Goal: Transaction & Acquisition: Purchase product/service

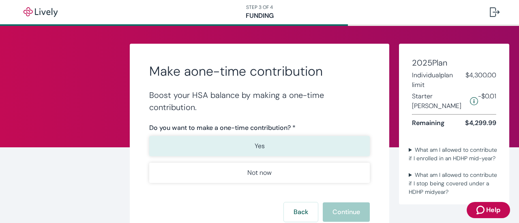
click at [258, 146] on p "Yes" at bounding box center [260, 147] width 10 height 10
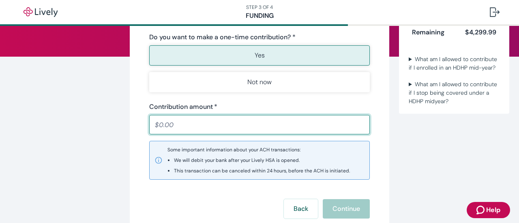
scroll to position [92, 0]
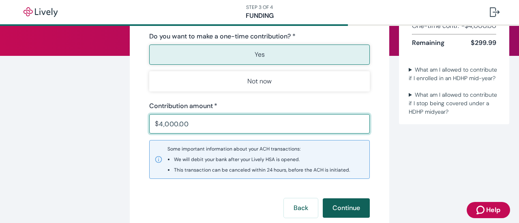
type input "4,000.00"
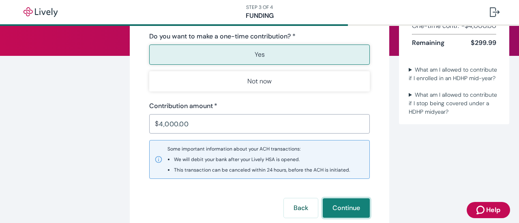
click at [341, 206] on button "Continue" at bounding box center [346, 208] width 47 height 19
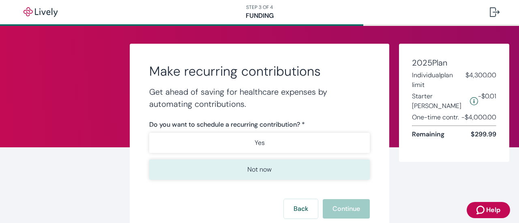
click at [254, 172] on p "Not now" at bounding box center [259, 170] width 24 height 10
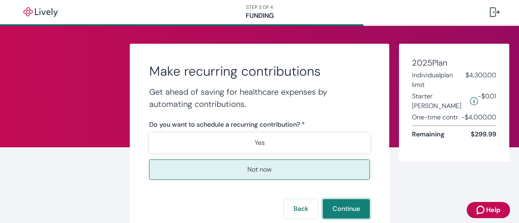
click at [343, 208] on button "Continue" at bounding box center [346, 209] width 47 height 19
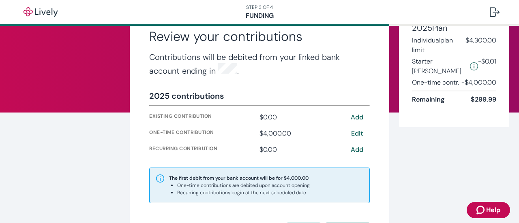
scroll to position [42, 0]
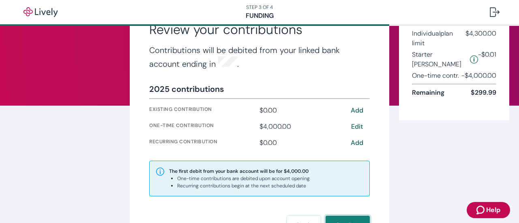
click at [353, 218] on button "Confirm" at bounding box center [348, 225] width 44 height 19
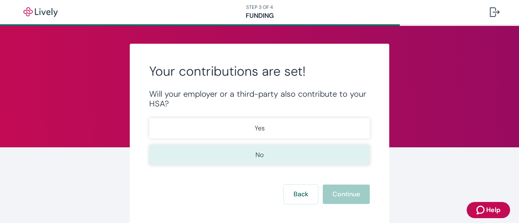
click at [258, 153] on p "No" at bounding box center [259, 155] width 8 height 10
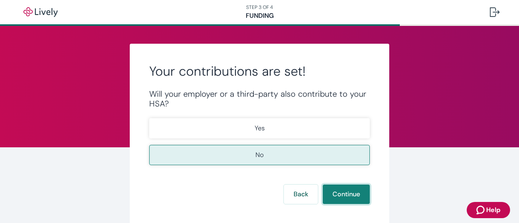
click at [343, 193] on button "Continue" at bounding box center [346, 194] width 47 height 19
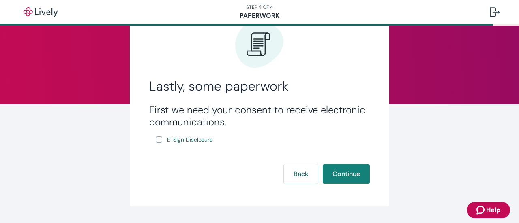
scroll to position [45, 0]
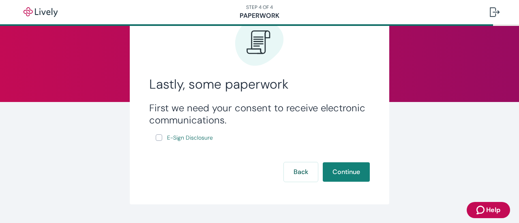
click at [156, 139] on input "E-Sign Disclosure" at bounding box center [159, 138] width 6 height 6
checkbox input "true"
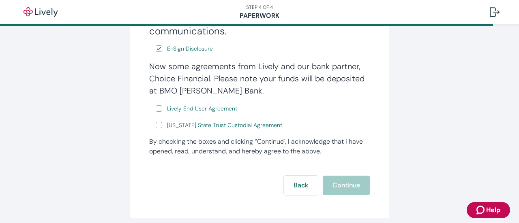
scroll to position [139, 0]
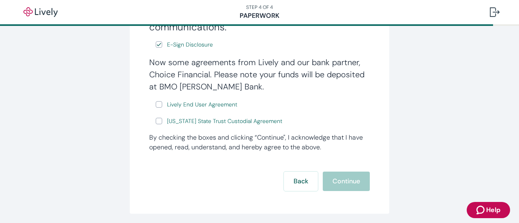
click at [157, 105] on input "Lively End User Agreement" at bounding box center [159, 104] width 6 height 6
checkbox input "true"
click at [156, 122] on input "[US_STATE] State Trust Custodial Agreement" at bounding box center [159, 121] width 6 height 6
checkbox input "true"
click at [342, 185] on button "Continue" at bounding box center [346, 181] width 47 height 19
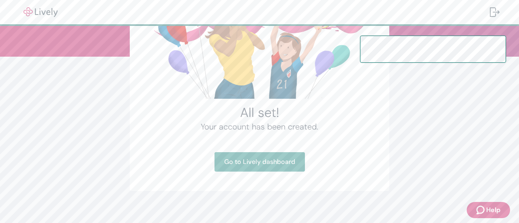
scroll to position [92, 0]
